Goal: Task Accomplishment & Management: Complete application form

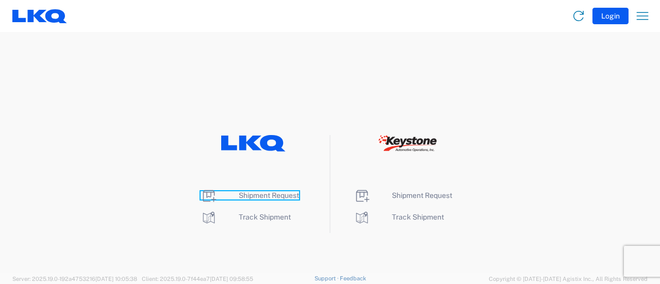
click at [264, 197] on span "Shipment Request" at bounding box center [269, 195] width 60 height 8
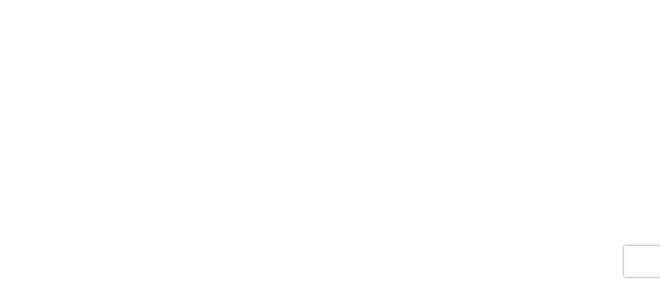
select select "FULL"
select select "LBS"
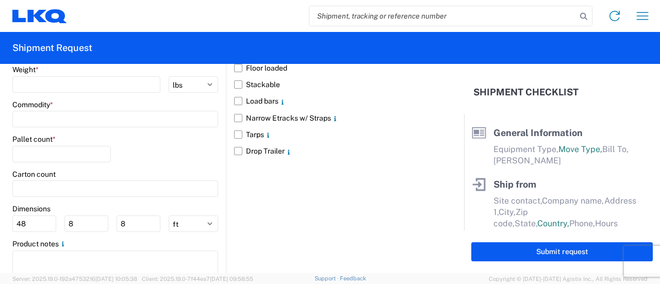
scroll to position [948, 0]
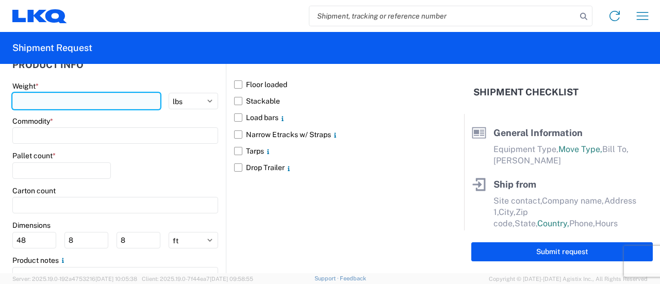
click at [41, 102] on input "number" at bounding box center [86, 101] width 148 height 16
type input "43000"
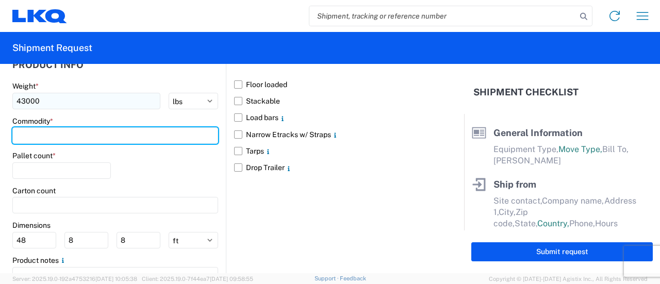
type input "G"
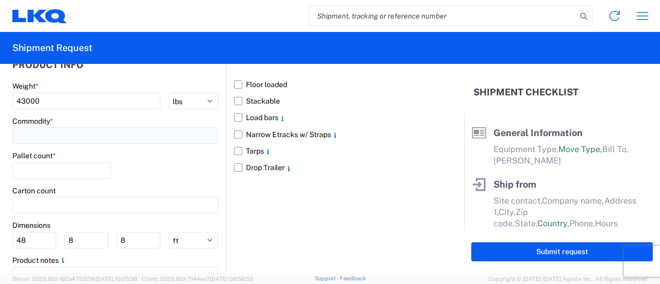
click at [59, 141] on input at bounding box center [115, 135] width 206 height 16
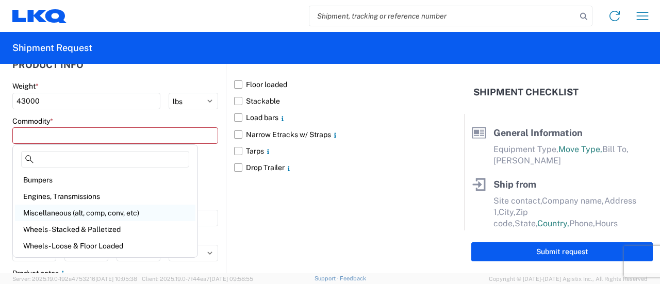
click at [74, 213] on div "Miscellaneous (alt, comp, conv, etc)" at bounding box center [105, 213] width 180 height 16
type input "Miscellaneous (alt, comp, conv, etc)"
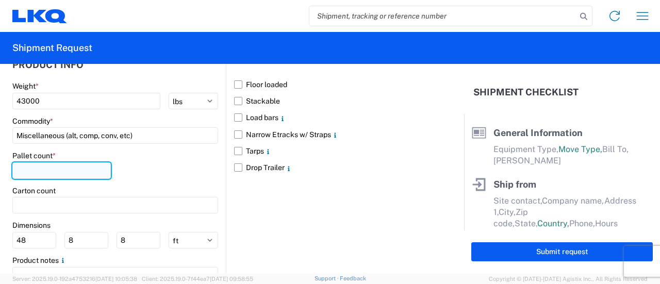
click at [35, 176] on input "number" at bounding box center [61, 170] width 98 height 16
type input "15"
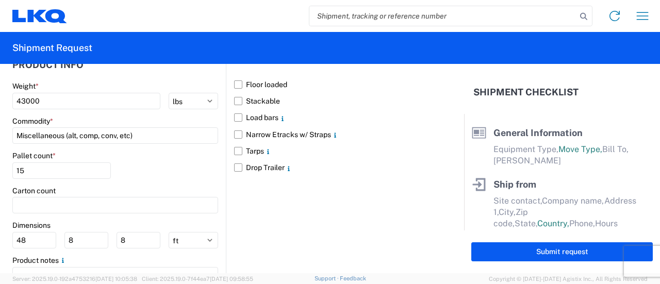
click at [182, 172] on div "Pallet count * 15" at bounding box center [115, 168] width 206 height 35
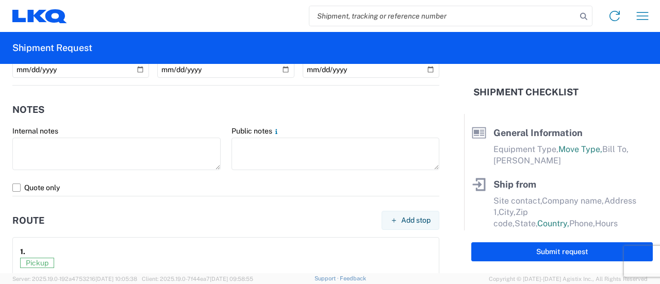
scroll to position [588, 0]
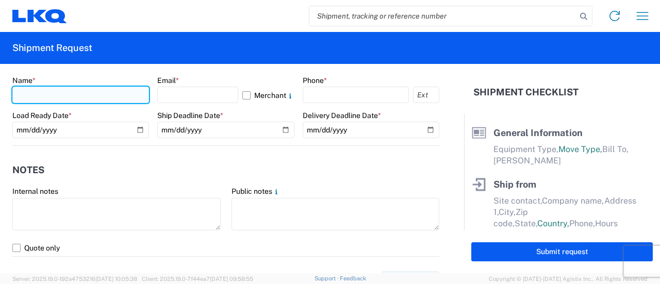
click at [36, 92] on input "text" at bounding box center [80, 95] width 137 height 16
type input "Dan Robinson"
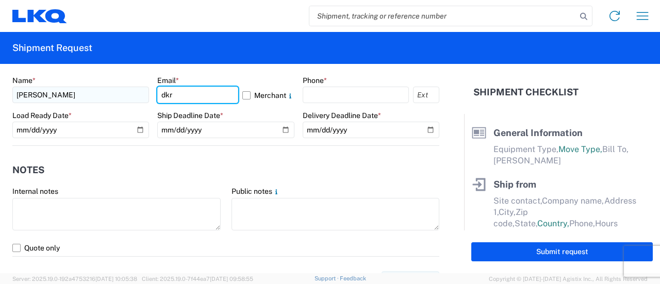
type input "dkrobinson@lkqcorp.com"
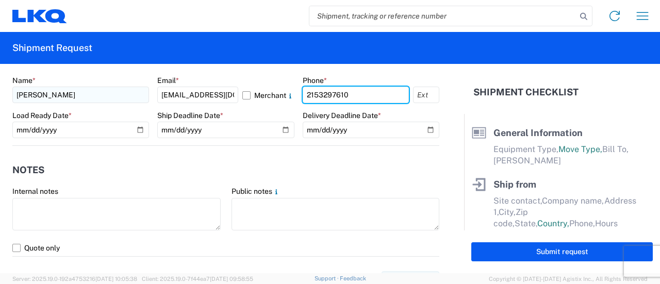
type input "2153297610"
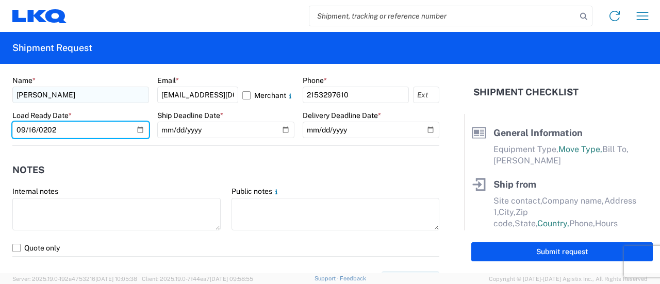
type input "2025-09-16"
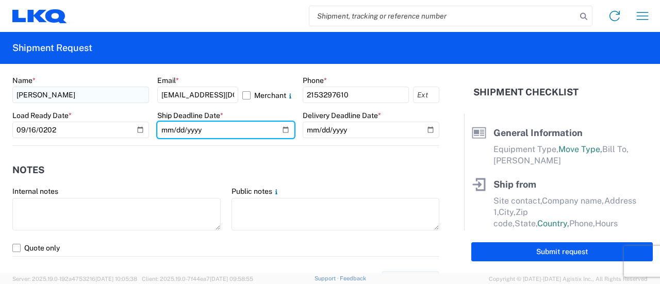
type input "222025-09-16"
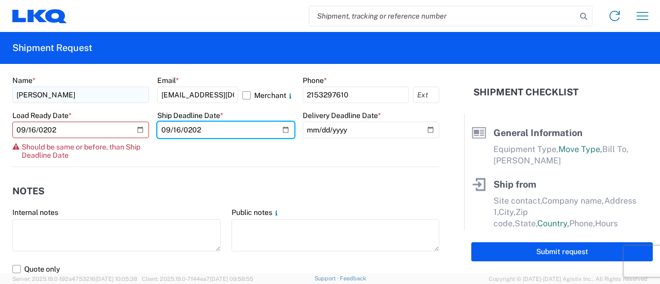
type input "2025-09-16"
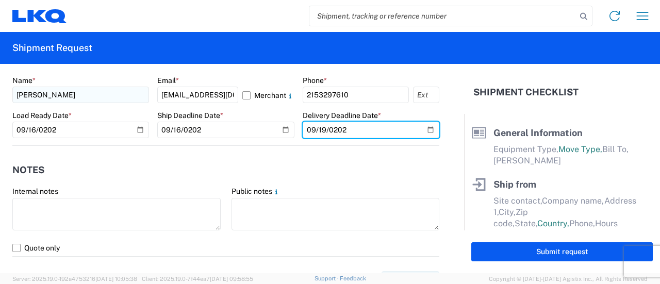
type input "2025-09-19"
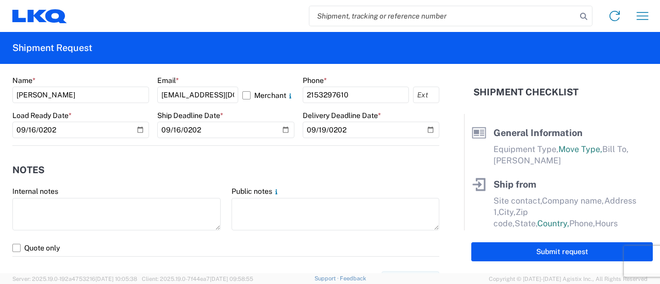
click at [4, 143] on form "General Information Template PO# Equipment Type * Select 53’ Dry Van Flatbed Dr…" at bounding box center [232, 168] width 464 height 209
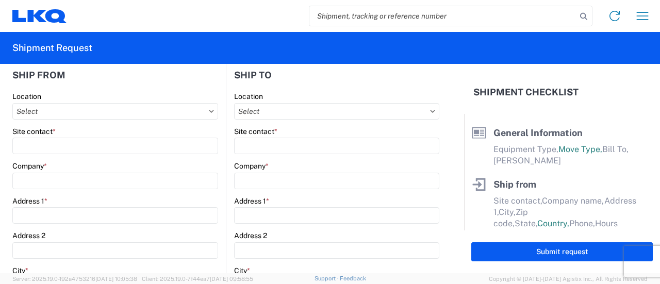
scroll to position [72, 0]
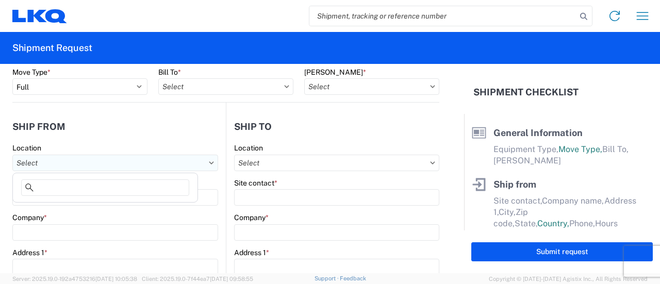
click at [73, 165] on input "text" at bounding box center [115, 163] width 206 height 16
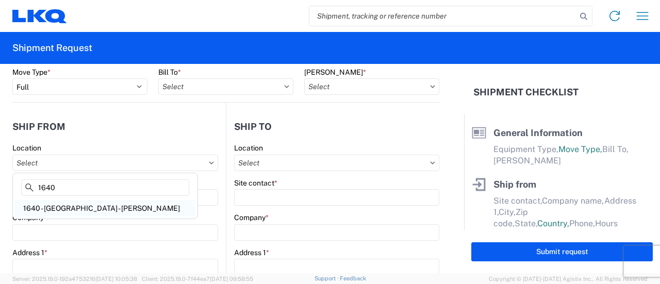
type input "1640"
click at [94, 201] on div "1640 - Philadelphia - Knopf" at bounding box center [105, 208] width 180 height 16
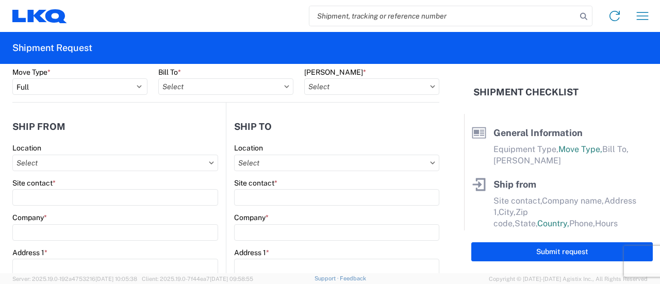
type input "1640 - Philadelphia - Knopf"
type input "LKQ Corporation"
type input "199 Canal Rd, Suite 100"
type input "Fairless Hills"
type input "19030"
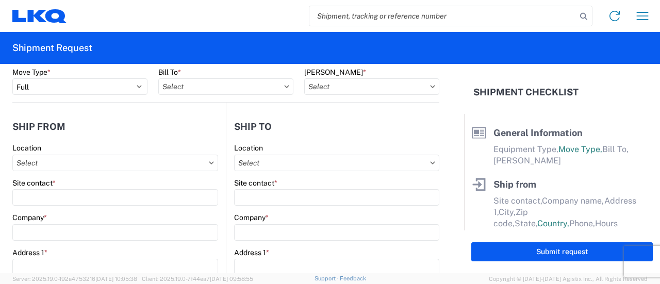
select select "PA"
select select "US"
type input "08:00"
type input "14:00"
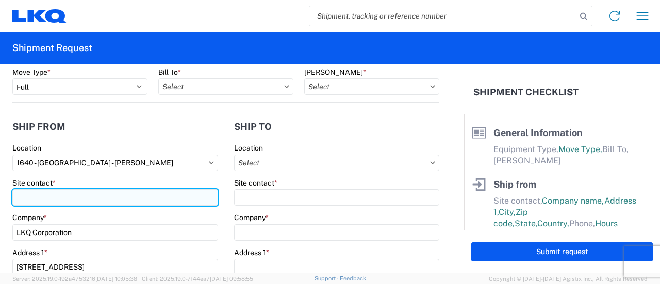
click at [91, 199] on input "Site contact *" at bounding box center [115, 197] width 206 height 16
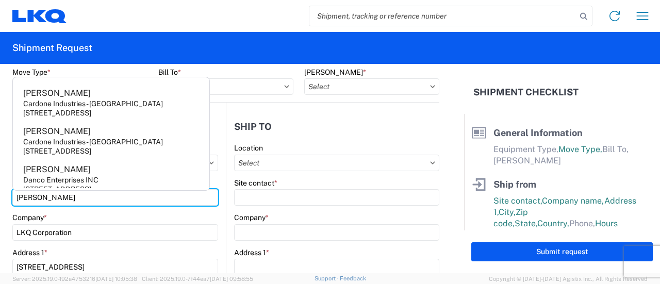
type input "dan"
click at [4, 139] on form "General Information Template PO# Equipment Type * Select 53’ Dry Van Flatbed Dr…" at bounding box center [232, 168] width 464 height 209
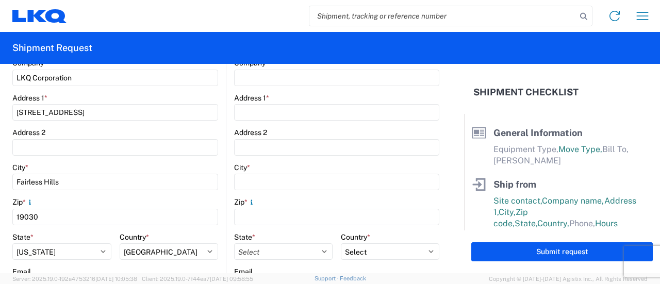
scroll to position [278, 0]
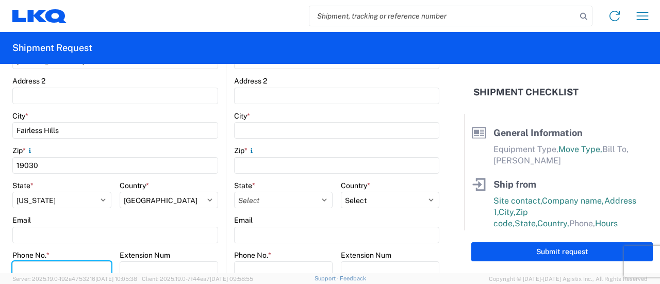
drag, startPoint x: 37, startPoint y: 262, endPoint x: 18, endPoint y: 252, distance: 21.7
click at [37, 262] on input "Phone No. *" at bounding box center [61, 269] width 99 height 16
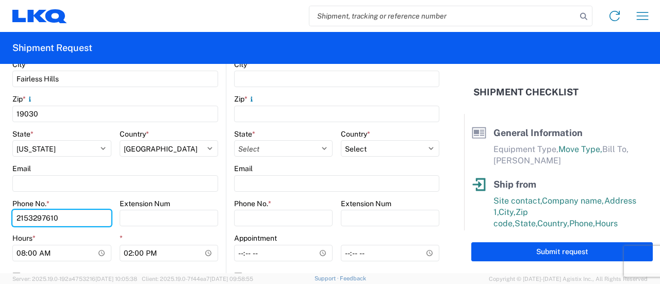
type input "2153297610"
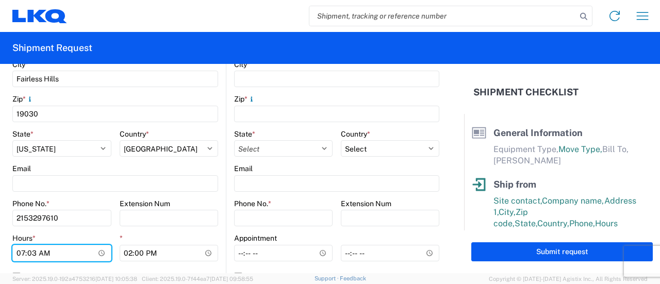
type input "07:30"
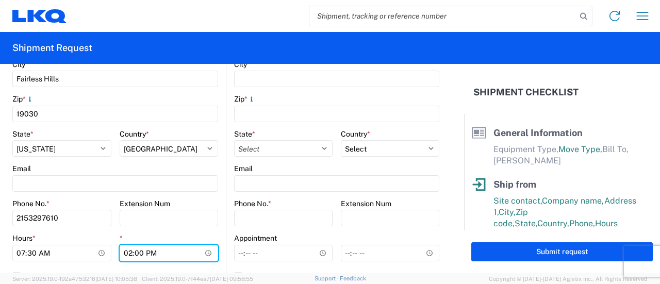
type input "15:00"
click at [5, 227] on form "General Information Template PO# Equipment Type * Select 53’ Dry Van Flatbed Dr…" at bounding box center [232, 168] width 464 height 209
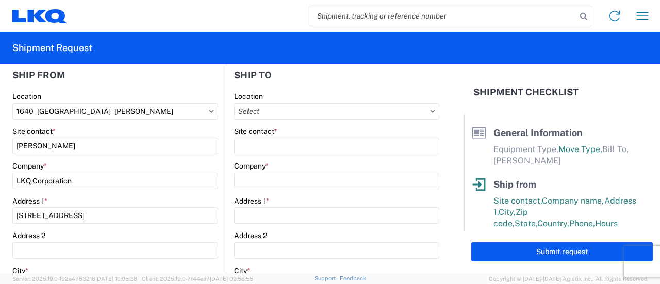
scroll to position [72, 0]
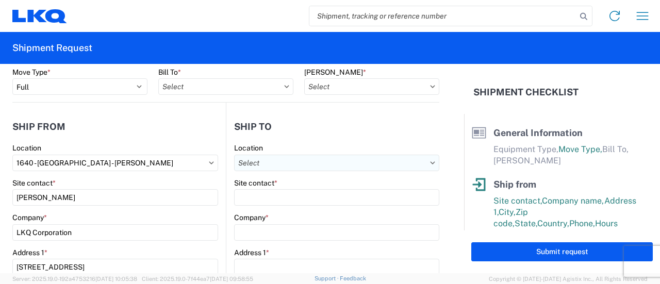
click at [277, 159] on input "text" at bounding box center [336, 163] width 205 height 16
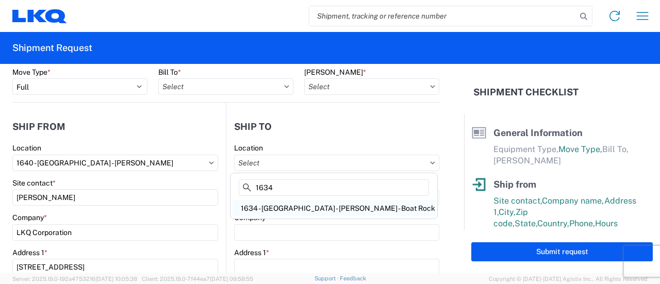
type input "1634"
click at [292, 211] on div "1634 - Atlanta - Knopf - Boat Rock" at bounding box center [333, 208] width 203 height 16
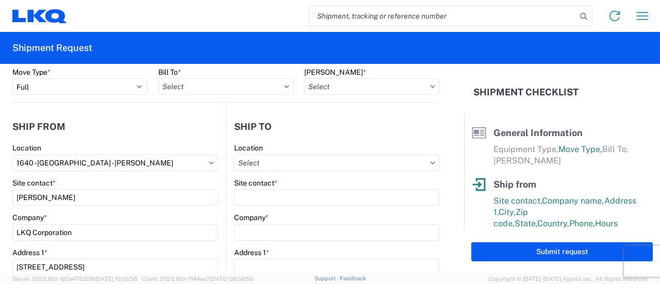
type input "1634 - Atlanta - Knopf - Boat Rock"
type input "LKQ Corporation"
type input "6320 Boat Rock Blvd SW"
type input "Atlanta"
type input "30336"
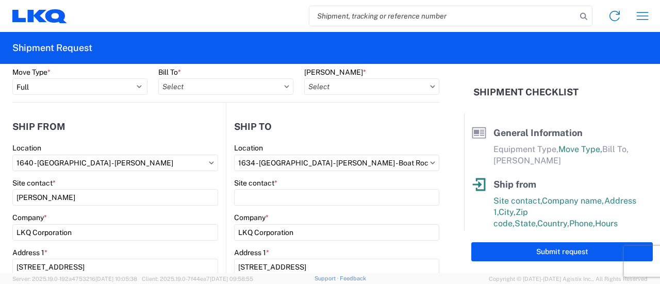
select select "US"
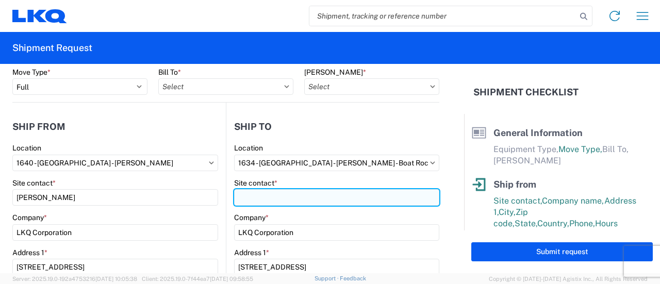
click at [280, 197] on input "Site contact *" at bounding box center [336, 197] width 205 height 16
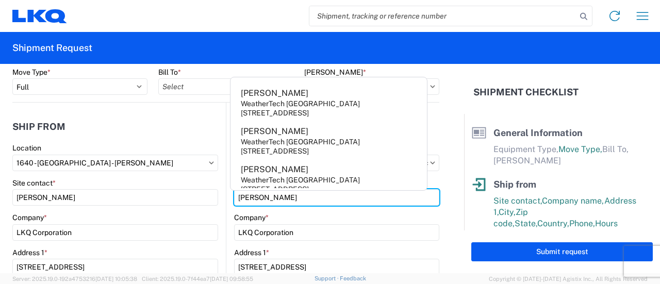
type input "todd"
click at [209, 120] on header "Ship from" at bounding box center [118, 126] width 213 height 23
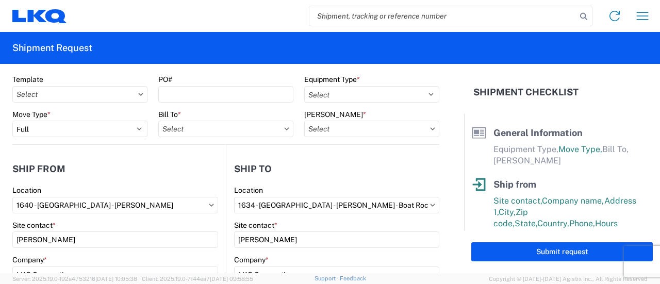
scroll to position [0, 0]
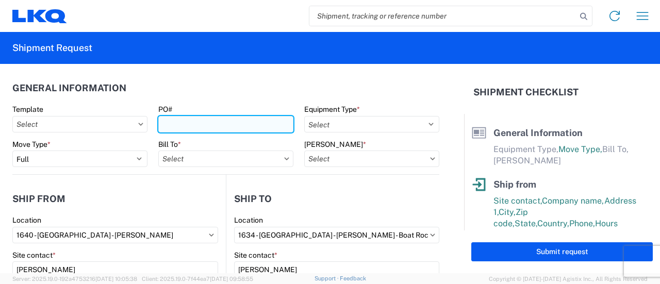
click at [214, 126] on input "PO#" at bounding box center [225, 124] width 135 height 16
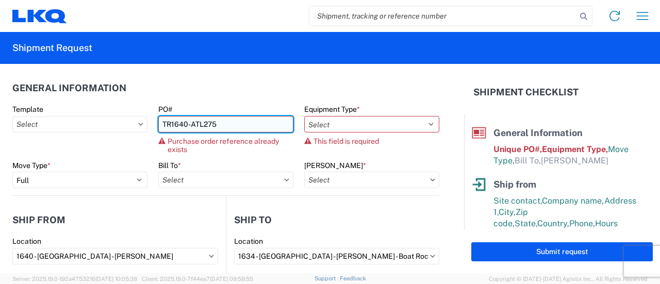
click at [214, 126] on input "TR1640-ATL275" at bounding box center [225, 124] width 135 height 16
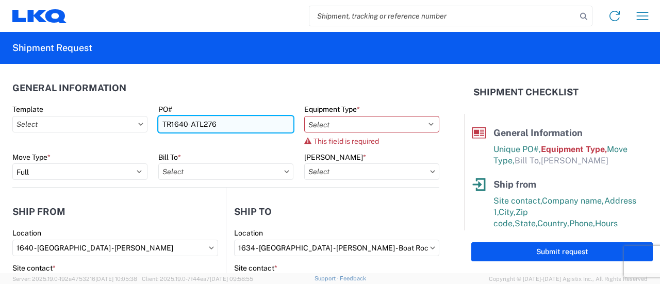
type input "TR1640-ATL276"
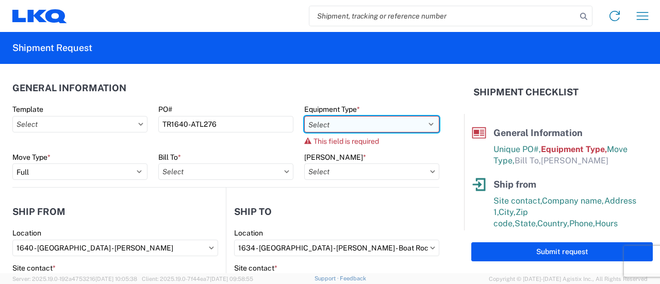
click at [344, 128] on select "Select 53’ Dry Van Flatbed Dropdeck (van) Lowboy (flatbed) Rail" at bounding box center [371, 124] width 135 height 16
select select "STDV"
click at [304, 116] on select "Select 53’ Dry Van Flatbed Dropdeck (van) Lowboy (flatbed) Rail" at bounding box center [371, 124] width 135 height 16
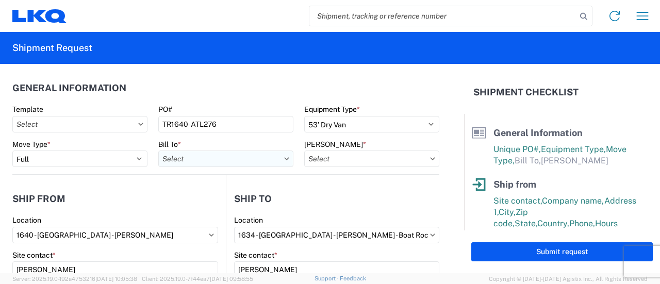
click at [217, 151] on input "text" at bounding box center [225, 159] width 135 height 16
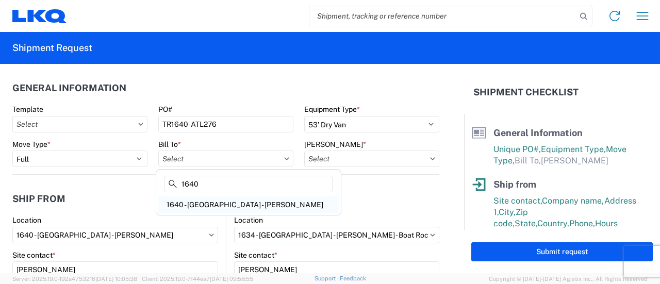
type input "1640"
click at [230, 205] on div "1640 - Philadelphia - Knopf" at bounding box center [248, 204] width 180 height 16
type input "1640 - Philadelphia - Knopf"
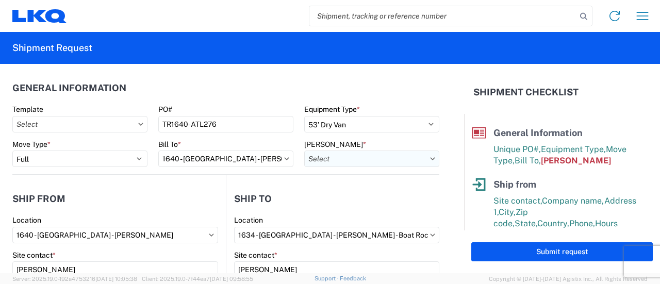
click at [361, 155] on input "text" at bounding box center [371, 159] width 135 height 16
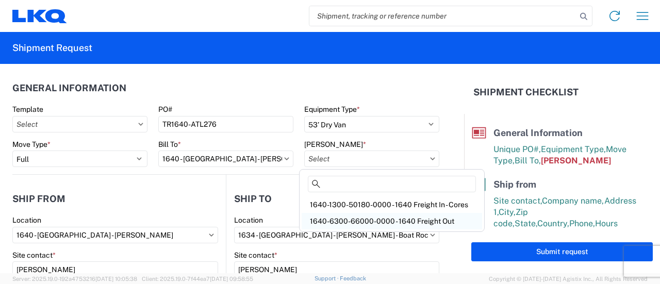
click at [397, 219] on div "1640-6300-66000-0000 - 1640 Freight Out" at bounding box center [392, 221] width 180 height 16
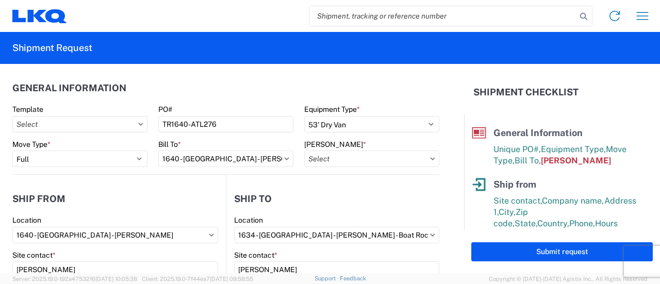
type input "1640-6300-66000-0000 - 1640 Freight Out"
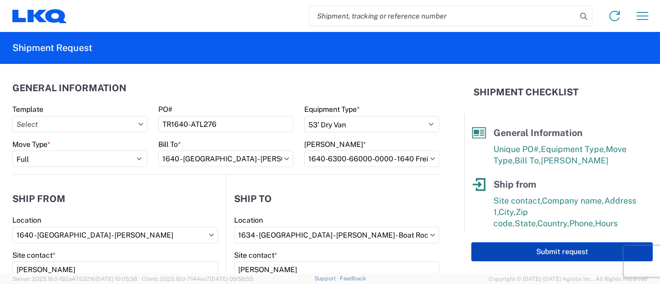
click at [511, 252] on button "Submit request" at bounding box center [561, 251] width 181 height 19
select select "PA"
select select "US"
